Goal: Check status: Check status

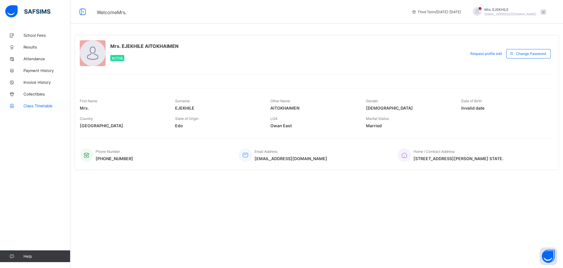
click at [40, 104] on span "Class Timetable" at bounding box center [46, 105] width 47 height 5
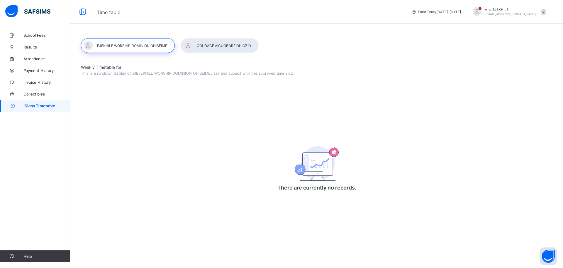
click at [239, 44] on div at bounding box center [220, 45] width 78 height 15
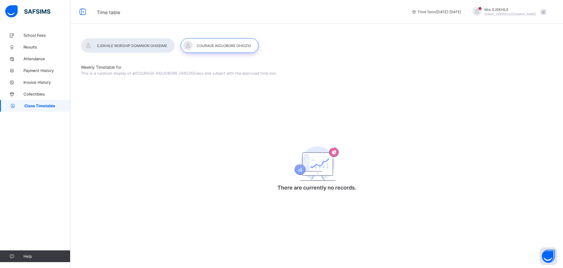
click at [143, 43] on div at bounding box center [128, 45] width 94 height 15
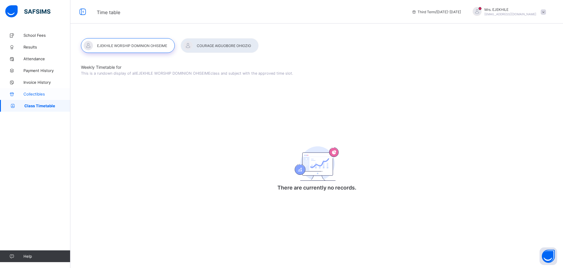
click at [38, 94] on span "Collectibles" at bounding box center [46, 94] width 47 height 5
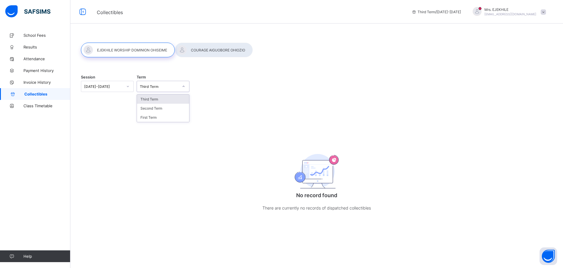
click at [175, 85] on div "Third Term" at bounding box center [159, 86] width 39 height 4
click at [126, 86] on div at bounding box center [128, 86] width 10 height 9
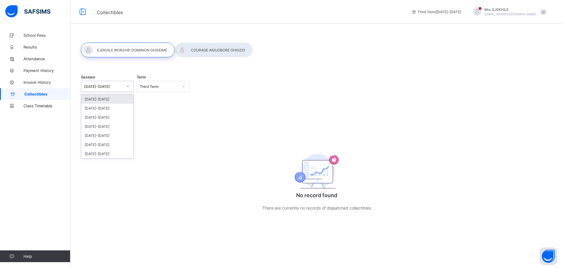
click at [102, 97] on div "[DATE]-[DATE]" at bounding box center [107, 98] width 52 height 9
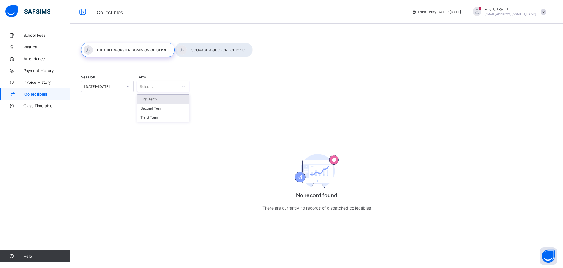
click at [184, 87] on icon at bounding box center [184, 86] width 4 height 6
click at [156, 98] on div "First Term" at bounding box center [163, 98] width 52 height 9
click at [35, 47] on span "Results" at bounding box center [46, 47] width 47 height 5
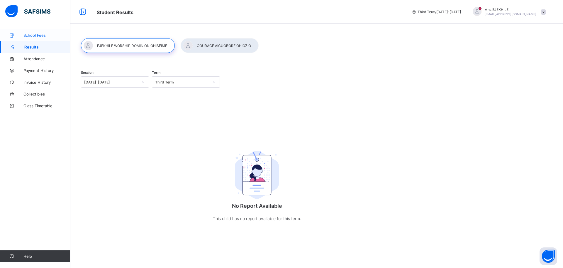
click at [38, 37] on span "School Fees" at bounding box center [46, 35] width 47 height 5
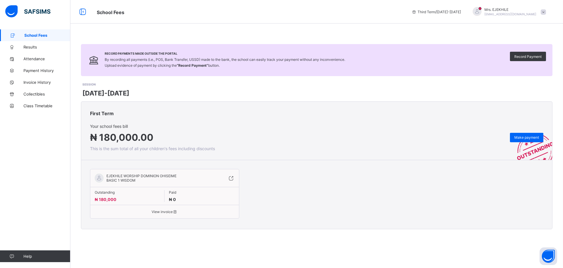
click at [161, 179] on div "EJEKHILE WORSHIP DOMINION OHISEIME BASIC 1 WISDOM" at bounding box center [140, 177] width 73 height 9
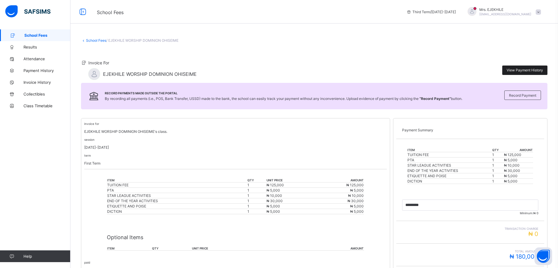
click at [516, 71] on span "View Payment History" at bounding box center [524, 70] width 36 height 4
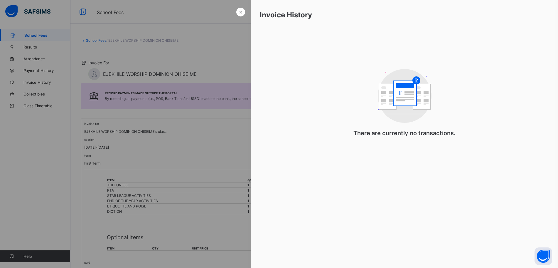
click at [229, 70] on div at bounding box center [279, 134] width 558 height 268
